Goal: Transaction & Acquisition: Purchase product/service

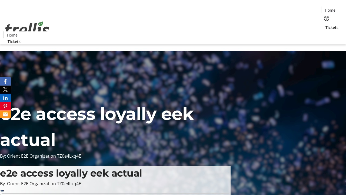
click at [325, 25] on span "Tickets" at bounding box center [331, 28] width 13 height 6
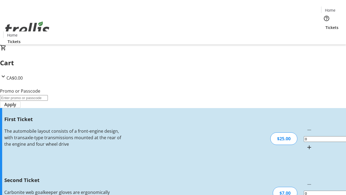
click at [306, 144] on mat-icon "Increment by one" at bounding box center [309, 147] width 6 height 6
type input "1"
type input "2"
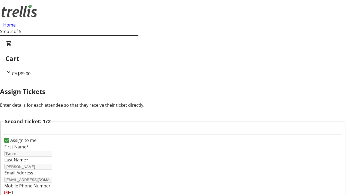
type input "Tyrese"
type input "[PERSON_NAME]"
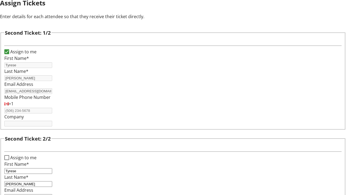
type input "[EMAIL_ADDRESS][DOMAIN_NAME]"
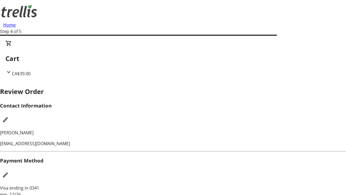
click at [9, 116] on mat-icon "Edit Contact Information" at bounding box center [5, 119] width 6 height 6
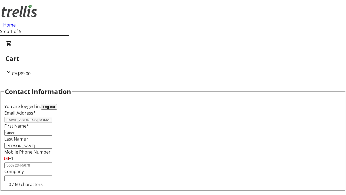
type input "Other"
type input "Name"
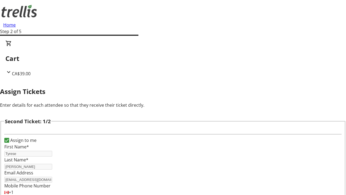
type input "New"
type input "Name"
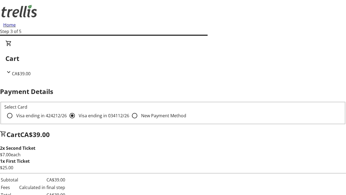
click at [15, 110] on input "Visa ending in 4242 12/26" at bounding box center [9, 115] width 11 height 11
radio input "true"
